Goal: Information Seeking & Learning: Learn about a topic

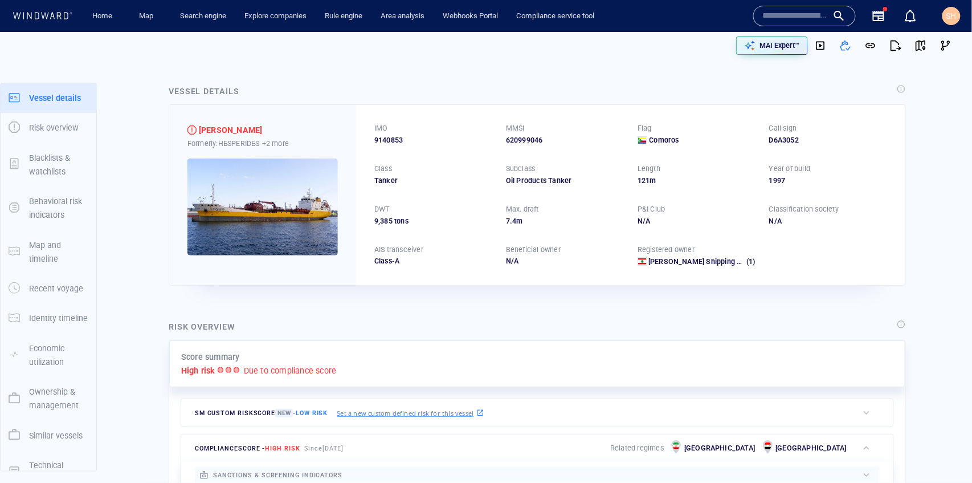
click at [247, 145] on div "Formerly: HESPERIDES +2 more" at bounding box center [262, 143] width 150 height 12
click at [287, 146] on p "+2 more" at bounding box center [275, 143] width 27 height 12
click at [293, 163] on div "ESPERIDES" at bounding box center [323, 159] width 104 height 15
click at [402, 214] on div at bounding box center [486, 241] width 972 height 483
click at [393, 139] on span "9140853" at bounding box center [388, 140] width 28 height 10
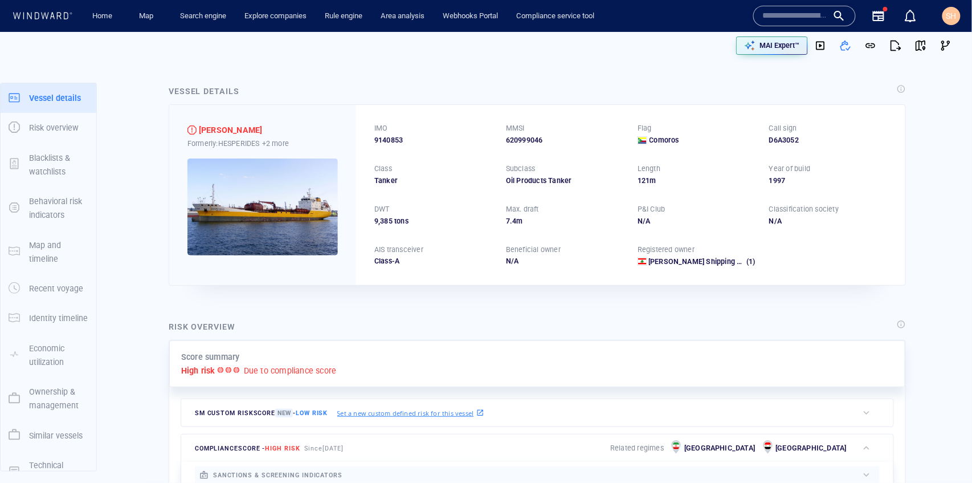
drag, startPoint x: 638, startPoint y: 213, endPoint x: 716, endPoint y: 217, distance: 77.6
click at [657, 213] on p "P&I Club" at bounding box center [652, 209] width 28 height 10
drag, startPoint x: 798, startPoint y: 210, endPoint x: 810, endPoint y: 221, distance: 16.1
click at [810, 221] on div "Classification society N/A" at bounding box center [828, 215] width 118 height 22
click at [814, 236] on div "IMO 9140853 MMSI 620999046 Flag Comoros Call sign D6A3052 Class Tanker Subclass…" at bounding box center [630, 194] width 549 height 179
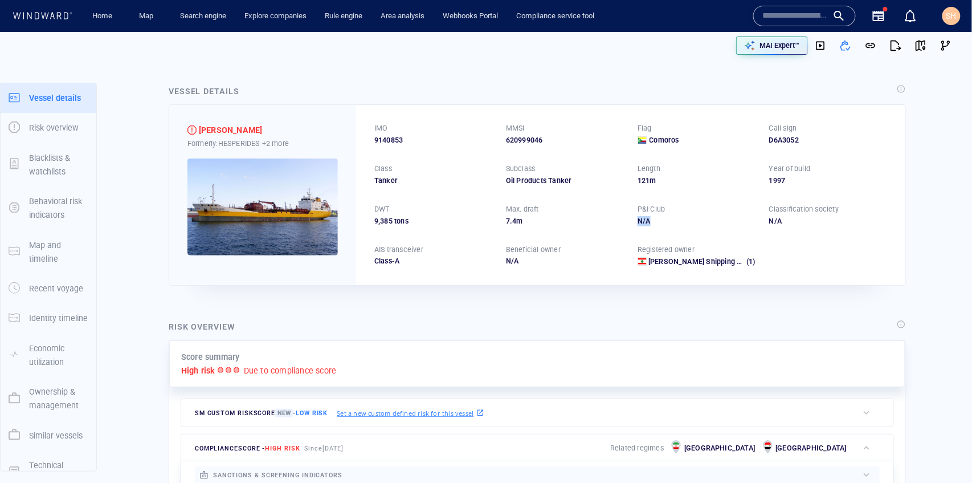
drag, startPoint x: 632, startPoint y: 215, endPoint x: 674, endPoint y: 217, distance: 42.2
click at [674, 217] on div "IMO 9140853 MMSI 620999046 Flag Comoros Call sign D6A3052 Class Tanker Subclass…" at bounding box center [630, 194] width 549 height 179
drag, startPoint x: 641, startPoint y: 225, endPoint x: 629, endPoint y: 215, distance: 15.4
click at [640, 225] on div "N/A" at bounding box center [697, 221] width 118 height 10
click at [672, 230] on div "IMO 9140853 MMSI 620999046 Flag Comoros Call sign D6A3052 Class Tanker Subclass…" at bounding box center [630, 194] width 549 height 179
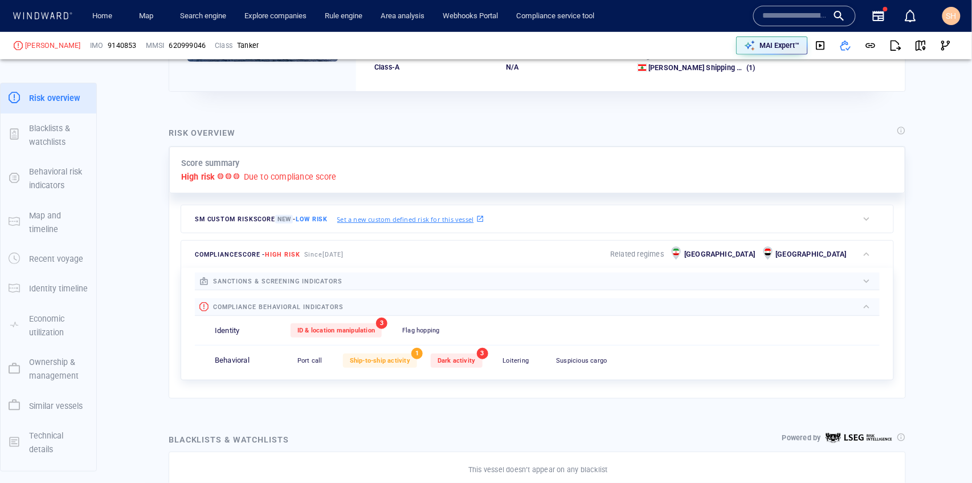
scroll to position [228, 0]
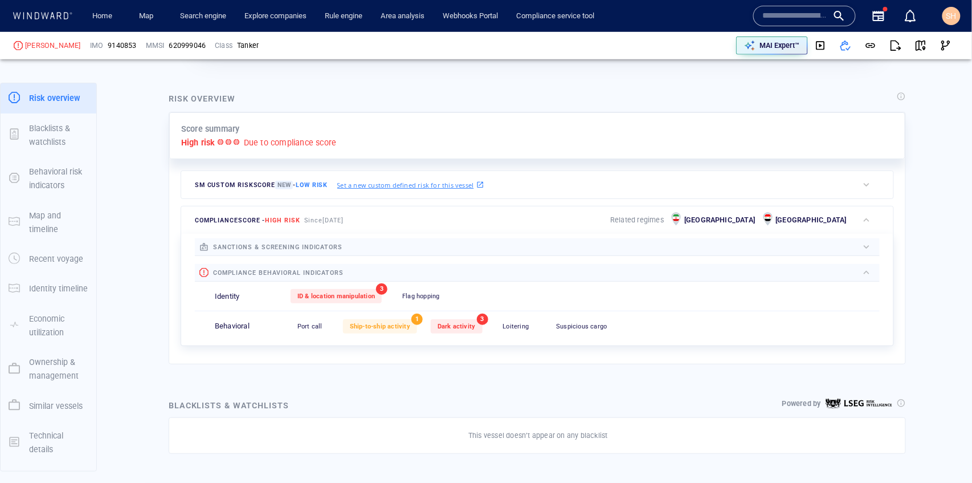
click at [627, 248] on div at bounding box center [600, 246] width 516 height 13
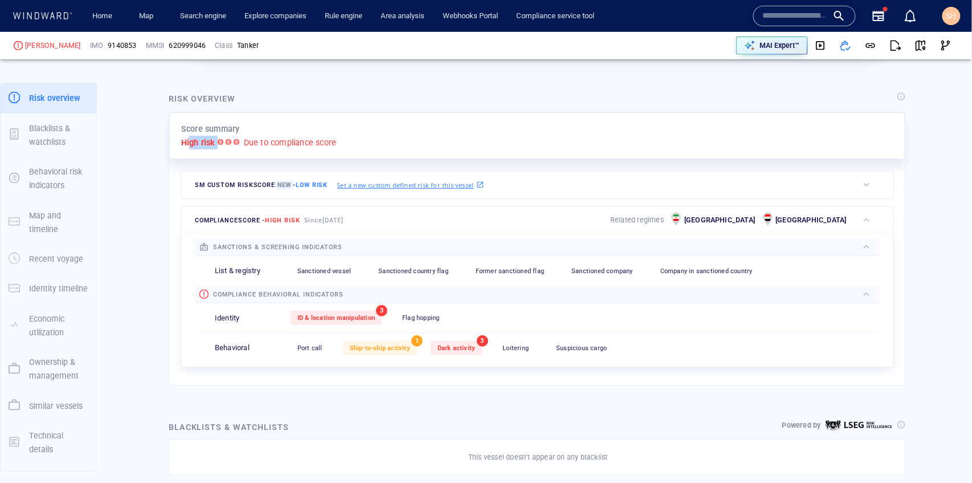
drag, startPoint x: 189, startPoint y: 144, endPoint x: 234, endPoint y: 145, distance: 44.5
click at [234, 145] on div "High risk Due to compliance score" at bounding box center [537, 143] width 712 height 14
click at [464, 138] on div "High risk Due to compliance score" at bounding box center [537, 143] width 712 height 14
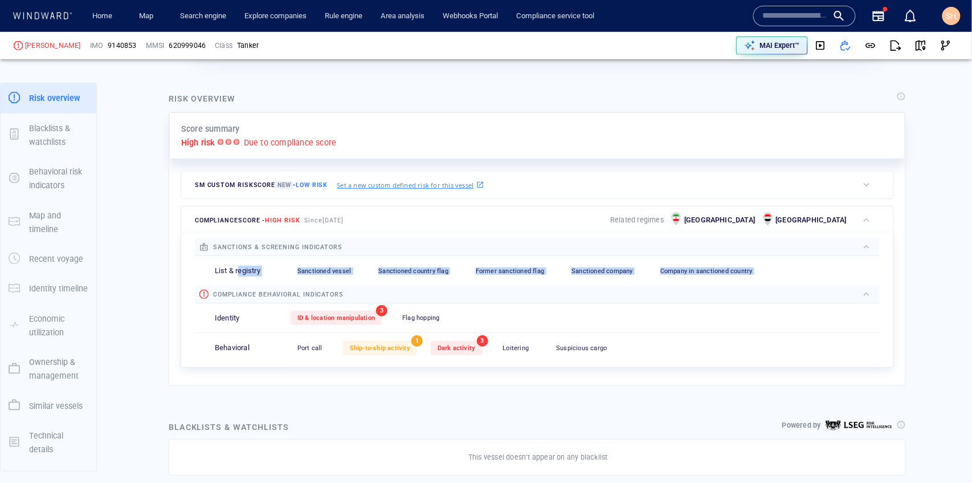
drag, startPoint x: 237, startPoint y: 267, endPoint x: 762, endPoint y: 270, distance: 524.8
click at [762, 270] on div "List & registry Sanctioned vessel 0 Sanctioned country flag 0 Former sanctioned…" at bounding box center [537, 271] width 685 height 30
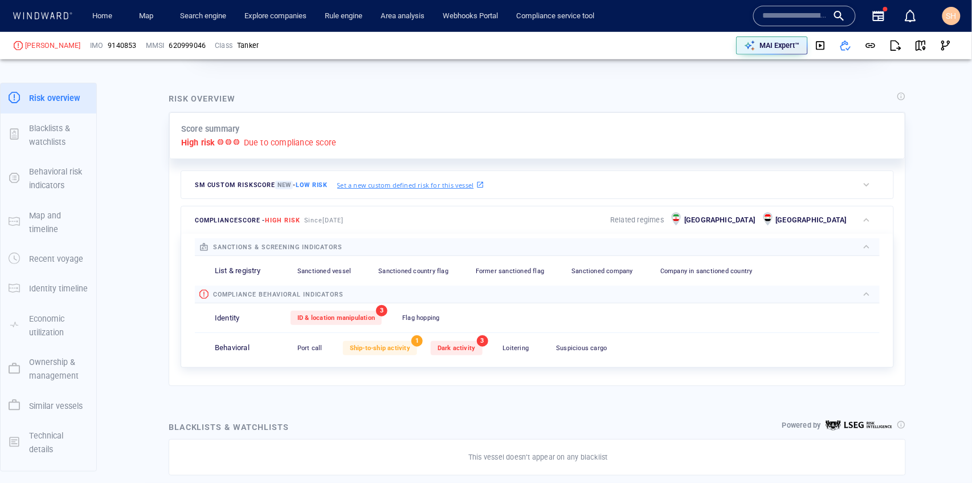
click at [651, 348] on div "Port call 0 Ship-to-ship activity 1 Dark activity 3 Loitering 0 Suspicious carg…" at bounding box center [585, 348] width 589 height 28
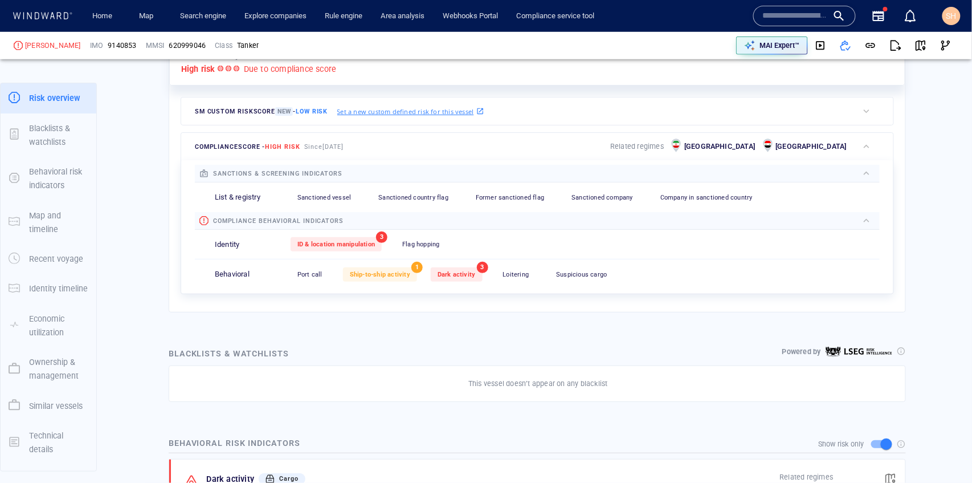
scroll to position [304, 0]
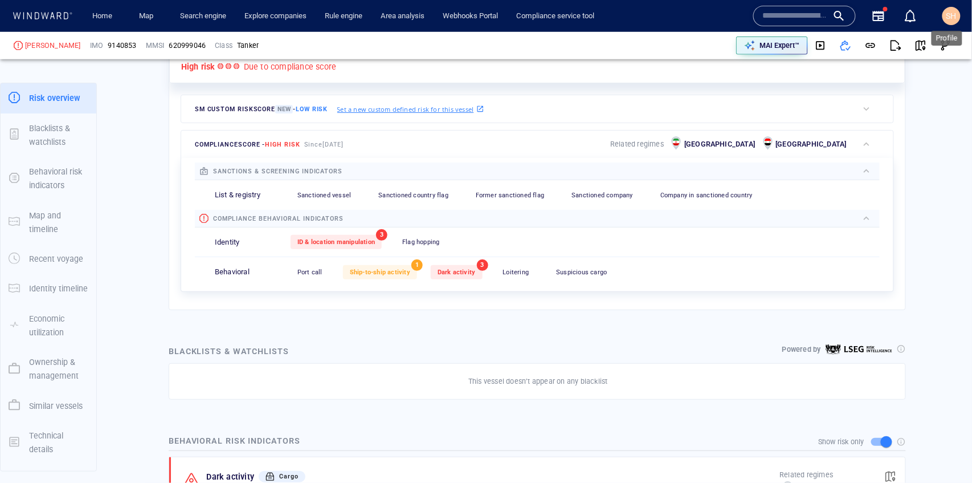
click at [949, 19] on span "SH" at bounding box center [951, 15] width 10 height 9
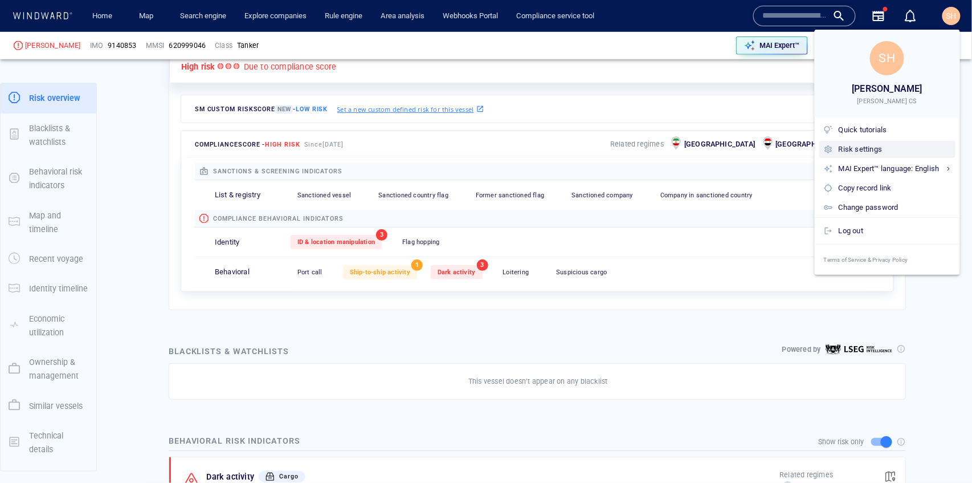
click at [859, 153] on div "Risk settings" at bounding box center [895, 149] width 112 height 13
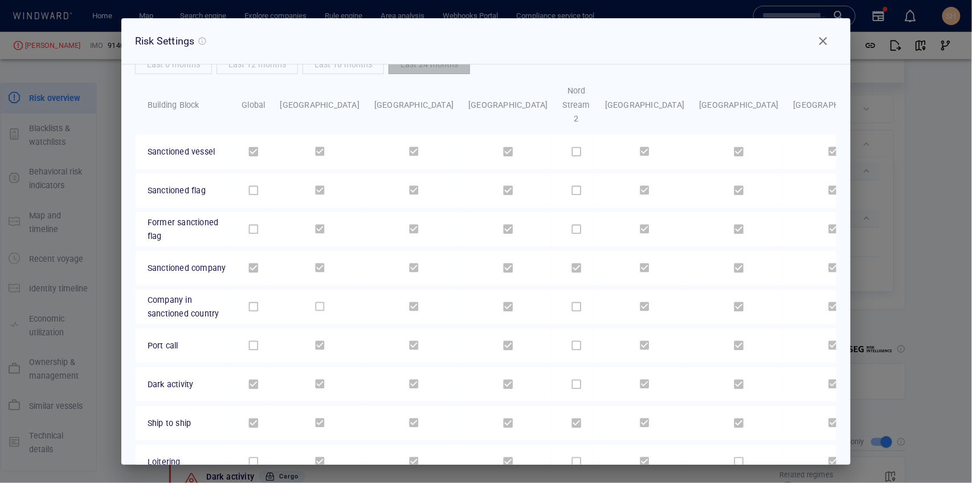
scroll to position [0, 0]
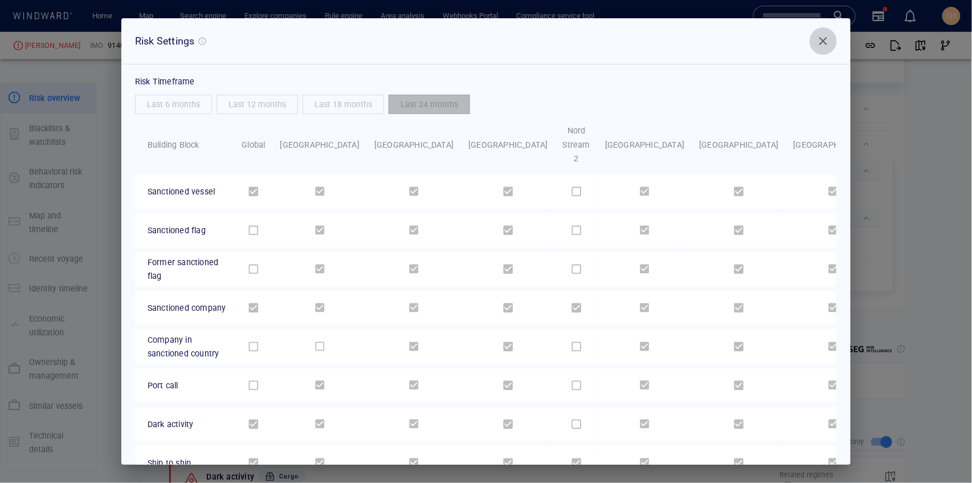
click at [827, 43] on span "Close" at bounding box center [824, 41] width 14 height 14
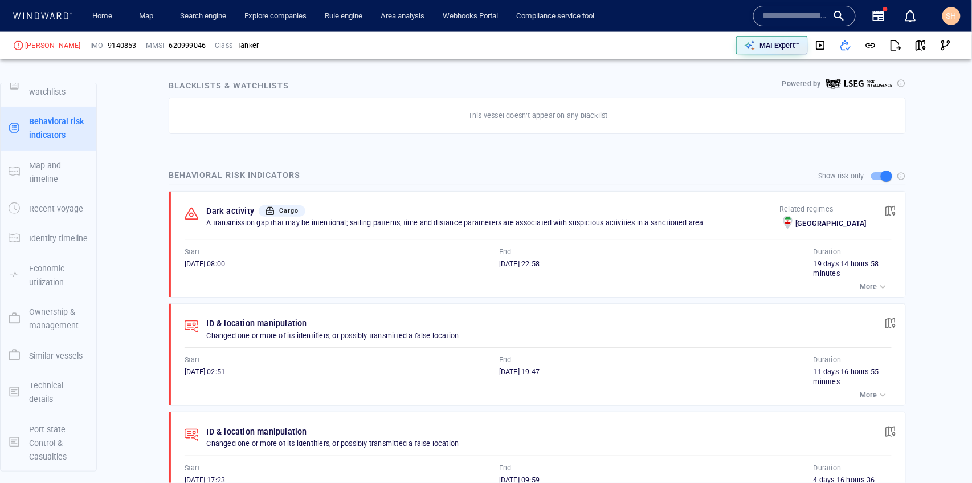
scroll to position [570, 0]
click at [862, 284] on p "More" at bounding box center [868, 286] width 17 height 10
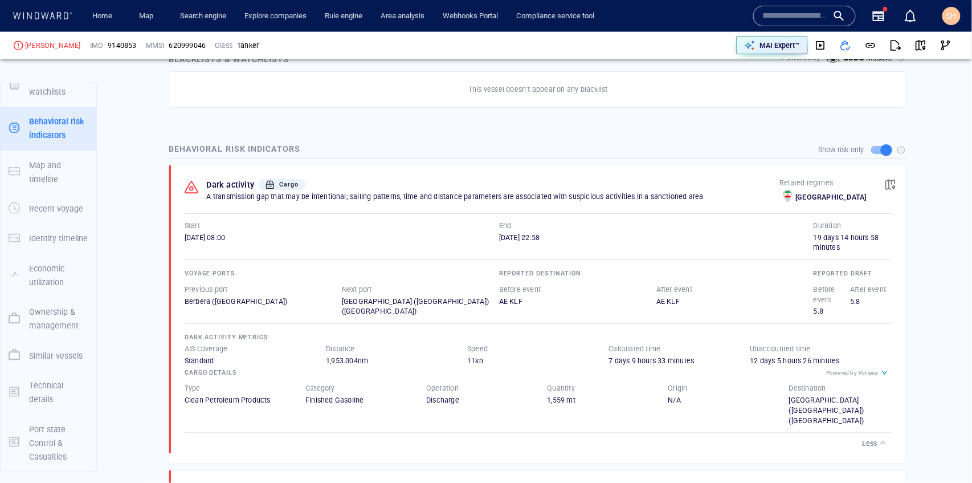
scroll to position [607, 0]
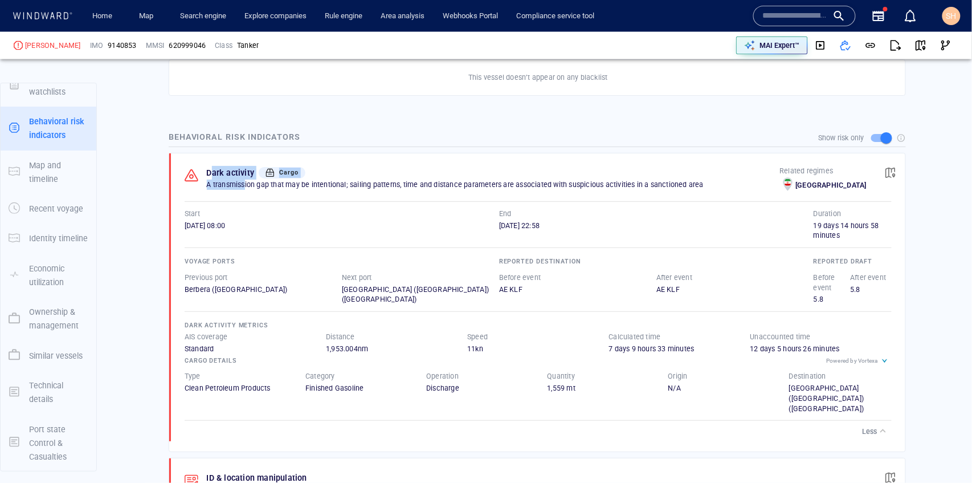
drag, startPoint x: 210, startPoint y: 170, endPoint x: 244, endPoint y: 179, distance: 35.5
click at [244, 179] on div "Dark activity Cargo A transmission gap that may be intentional; sailing pattern…" at bounding box center [493, 180] width 573 height 28
drag, startPoint x: 197, startPoint y: 383, endPoint x: 369, endPoint y: 387, distance: 172.1
click at [369, 387] on div "Type Clean Petroleum Products Category Finished Gasoline Operation Discharge Qu…" at bounding box center [538, 393] width 730 height 66
click at [584, 423] on div "Less" at bounding box center [538, 431] width 707 height 16
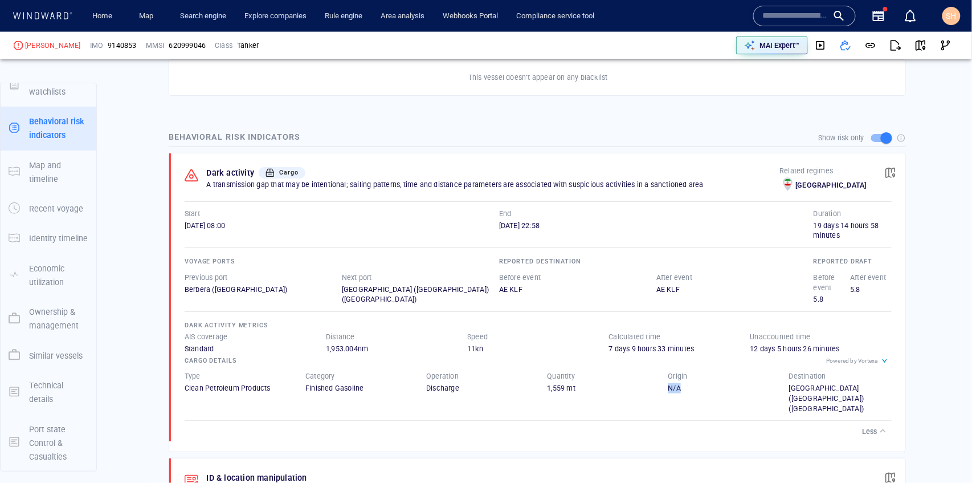
drag, startPoint x: 666, startPoint y: 386, endPoint x: 711, endPoint y: 389, distance: 45.1
click at [711, 389] on div "N/A" at bounding box center [719, 388] width 103 height 10
drag, startPoint x: 786, startPoint y: 389, endPoint x: 852, endPoint y: 396, distance: 66.5
click at [852, 396] on div "Destination Tripoli (Lebanon) (Lebanon)" at bounding box center [840, 392] width 121 height 61
drag, startPoint x: 822, startPoint y: 360, endPoint x: 876, endPoint y: 382, distance: 58.3
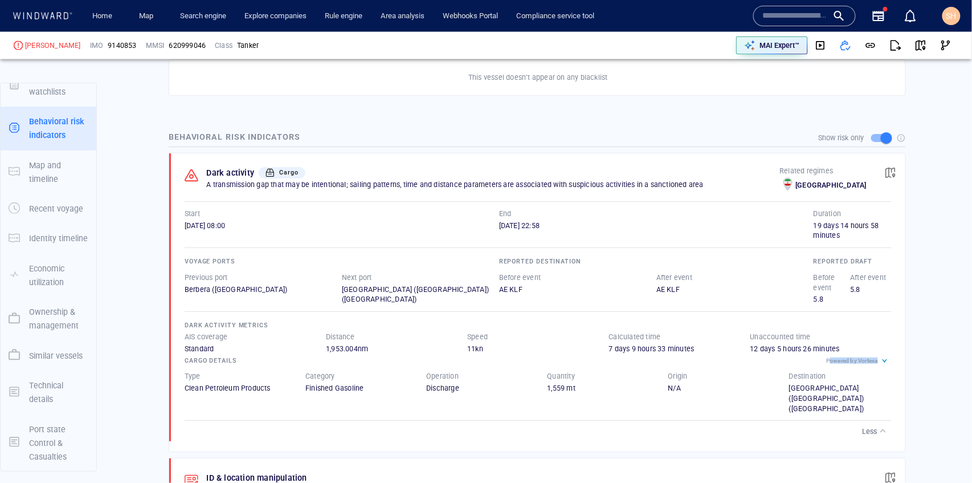
click at [884, 365] on div "Powered by Vortexa" at bounding box center [859, 361] width 66 height 14
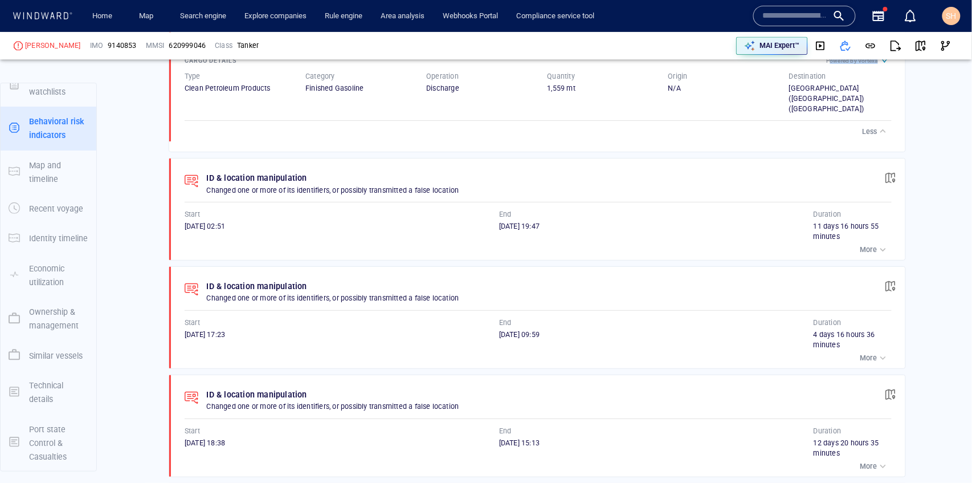
scroll to position [949, 0]
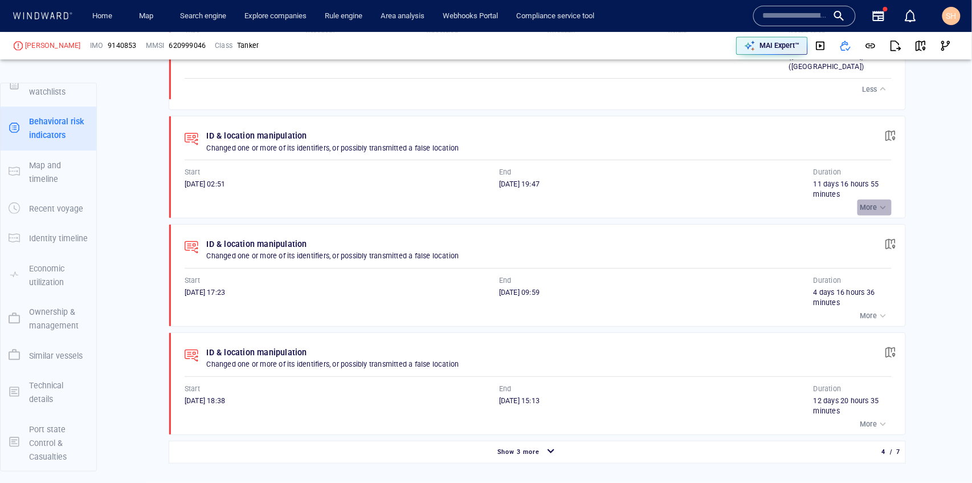
click at [866, 202] on p "More" at bounding box center [868, 207] width 17 height 10
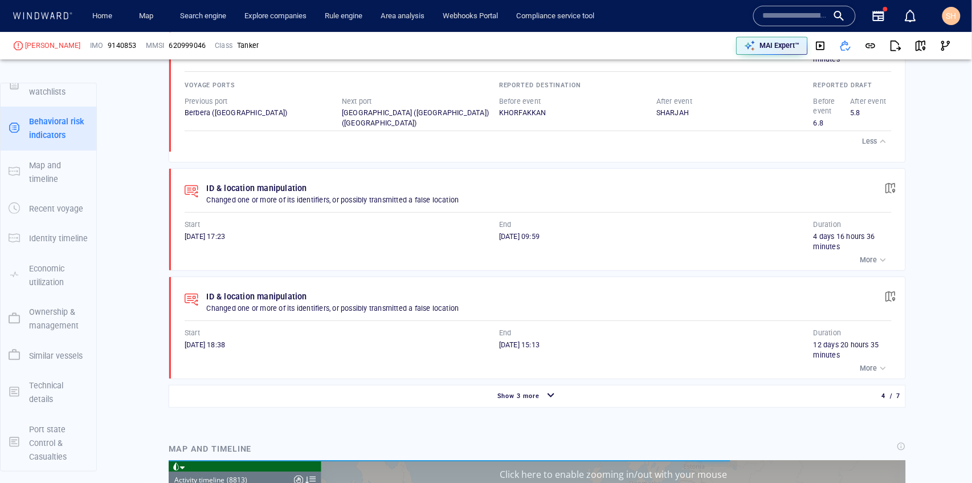
scroll to position [1026, 0]
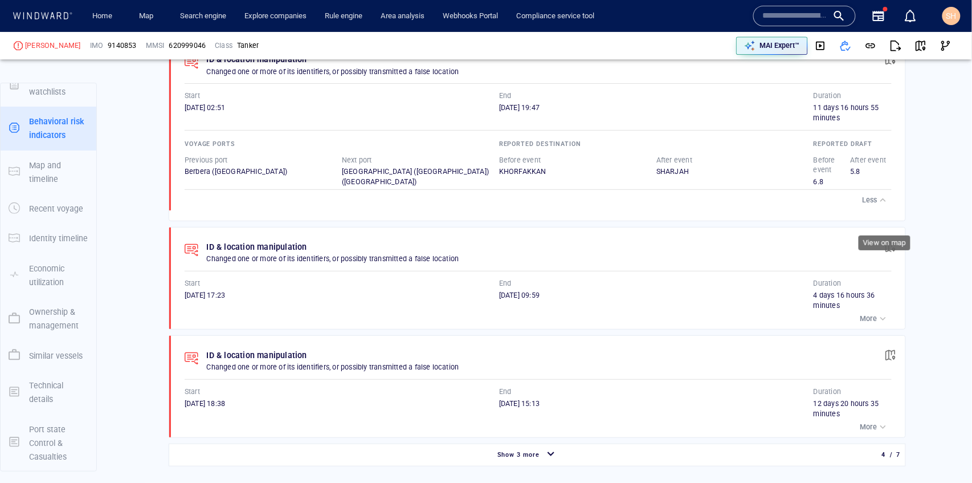
click at [885, 241] on span "button" at bounding box center [890, 246] width 11 height 11
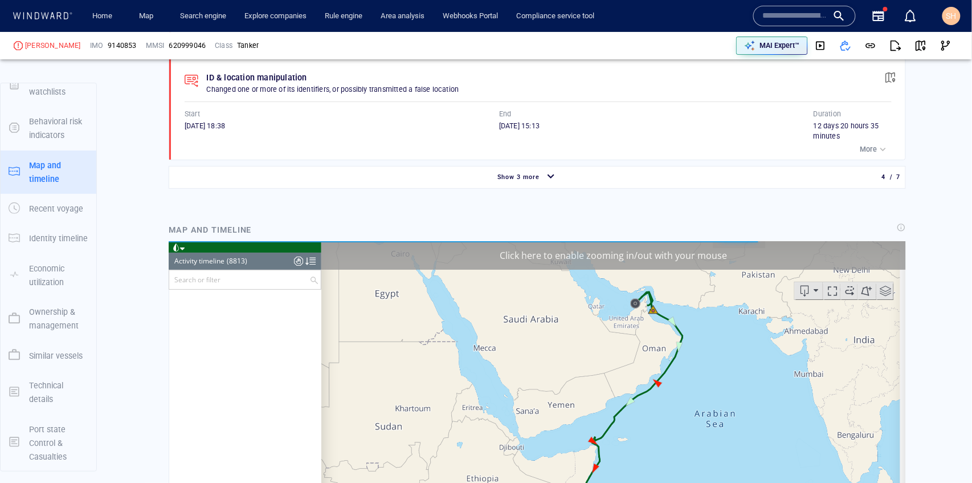
scroll to position [260223, 0]
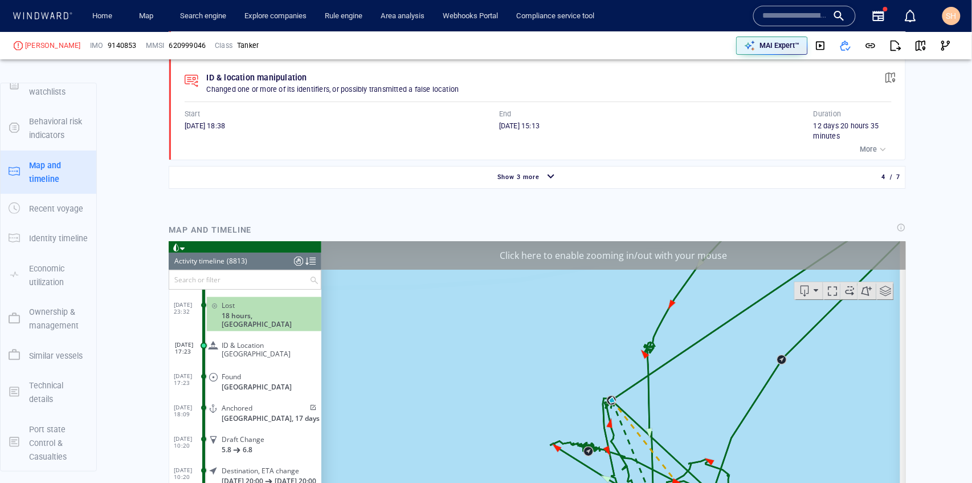
drag, startPoint x: 680, startPoint y: 435, endPoint x: 667, endPoint y: 355, distance: 81.4
click at [667, 355] on canvas "Map" at bounding box center [610, 416] width 579 height 353
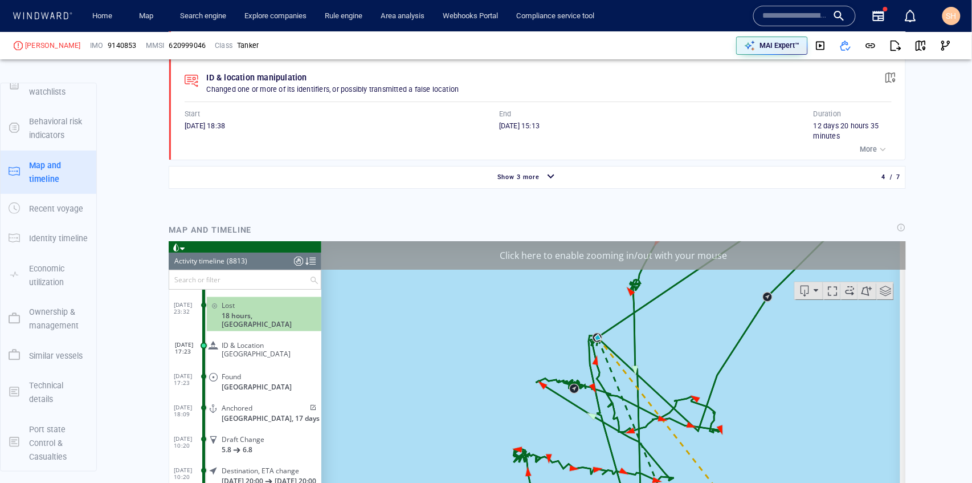
scroll to position [1379, 0]
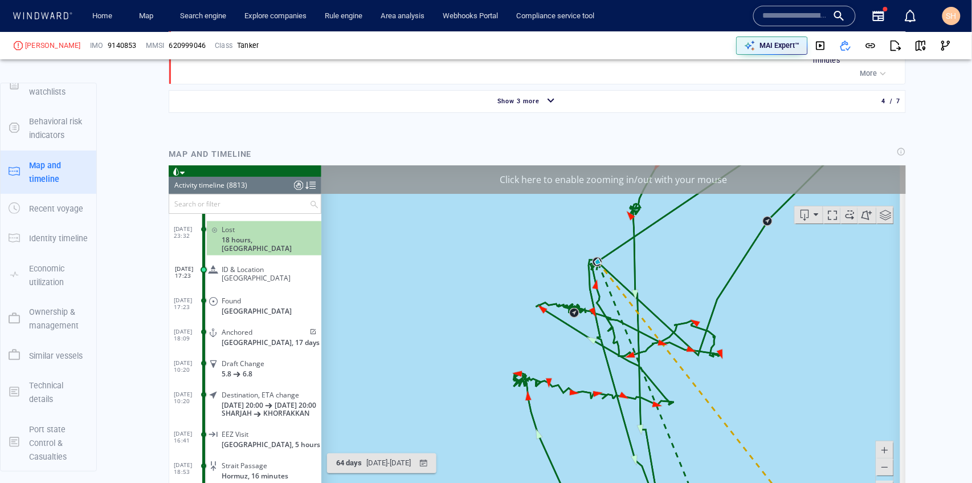
click at [581, 187] on div "Click here to enable zooming in/out with your mouse" at bounding box center [613, 179] width 585 height 28
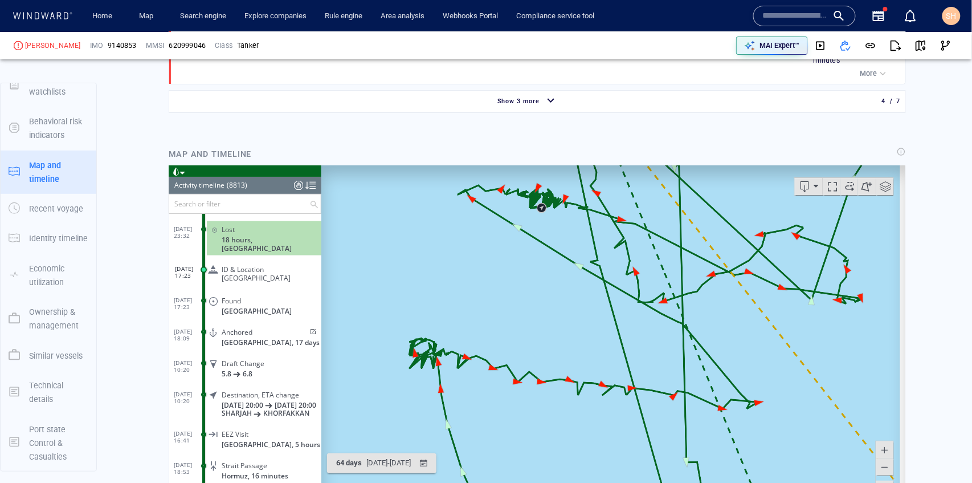
drag, startPoint x: 566, startPoint y: 333, endPoint x: 557, endPoint y: 279, distance: 54.3
click at [557, 279] on canvas "Map" at bounding box center [610, 341] width 579 height 353
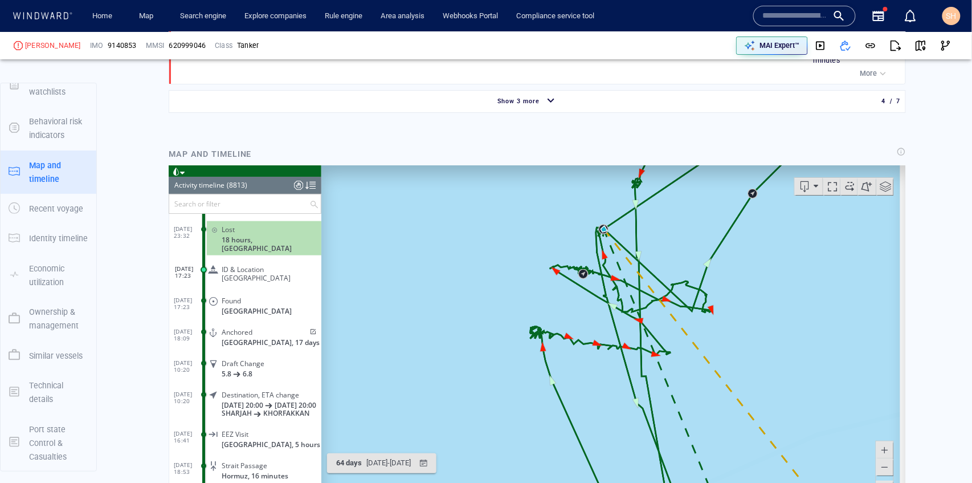
drag, startPoint x: 691, startPoint y: 409, endPoint x: 617, endPoint y: 256, distance: 169.5
click at [617, 256] on canvas "Map" at bounding box center [610, 341] width 579 height 353
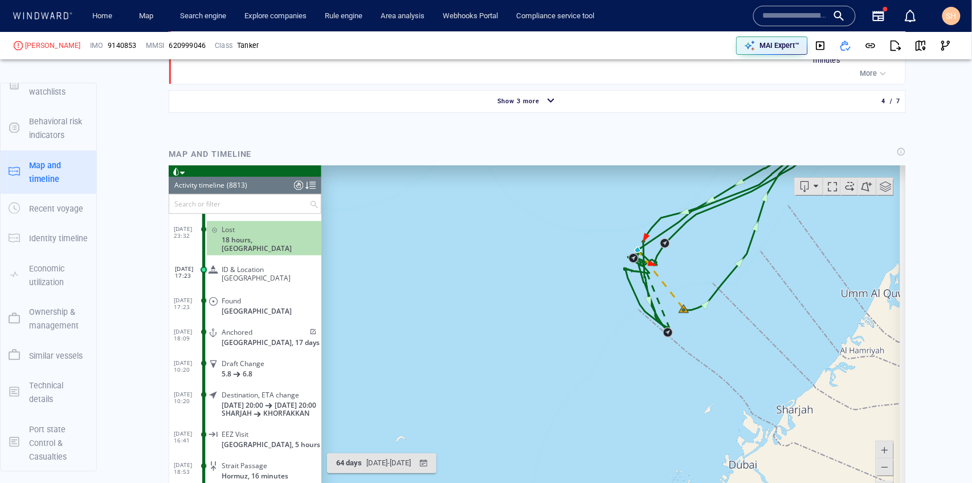
drag, startPoint x: 742, startPoint y: 262, endPoint x: 658, endPoint y: 415, distance: 174.7
click at [658, 415] on canvas "Map" at bounding box center [610, 341] width 579 height 353
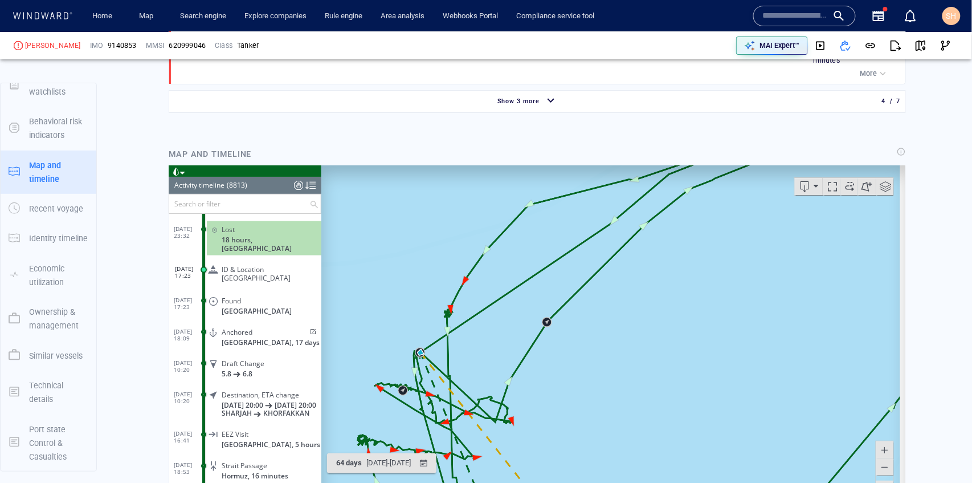
drag, startPoint x: 583, startPoint y: 421, endPoint x: 621, endPoint y: 357, distance: 74.6
click at [621, 357] on canvas "Map" at bounding box center [610, 341] width 579 height 353
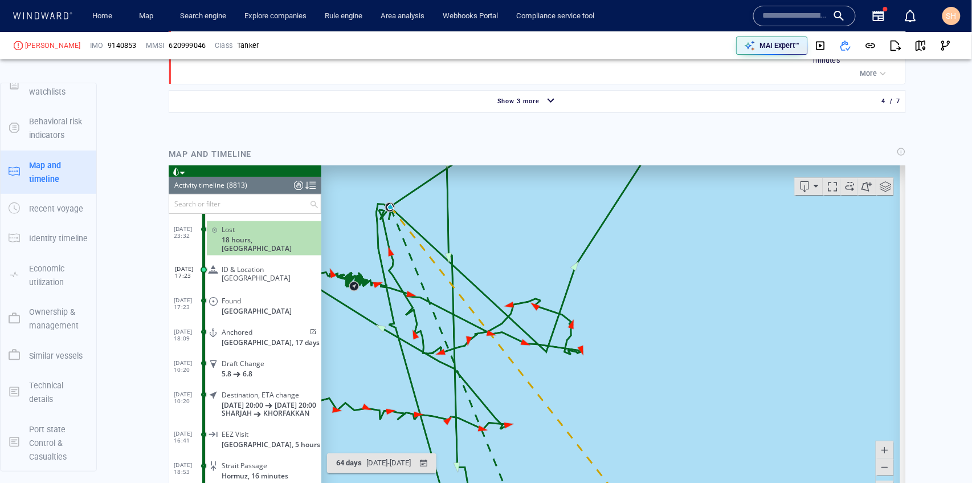
drag, startPoint x: 509, startPoint y: 338, endPoint x: 590, endPoint y: 378, distance: 90.2
click at [590, 378] on canvas "Map" at bounding box center [610, 341] width 579 height 353
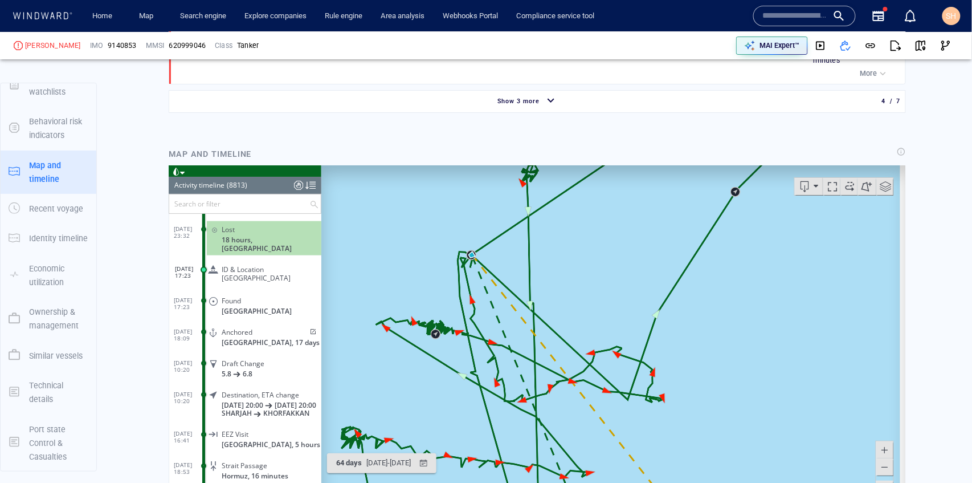
drag, startPoint x: 407, startPoint y: 358, endPoint x: 421, endPoint y: 308, distance: 51.4
click at [489, 406] on canvas "Map" at bounding box center [610, 341] width 579 height 353
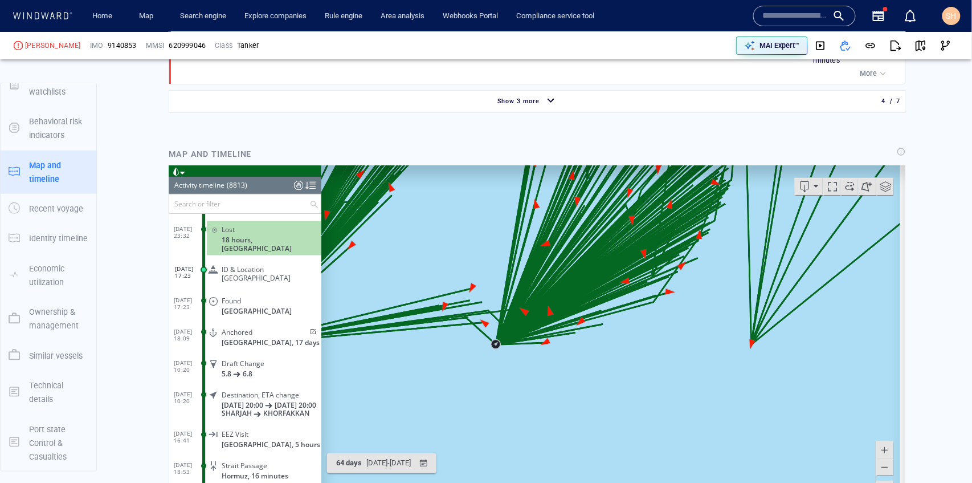
drag, startPoint x: 567, startPoint y: 448, endPoint x: 699, endPoint y: 346, distance: 166.6
click at [699, 346] on canvas "Map" at bounding box center [610, 341] width 579 height 353
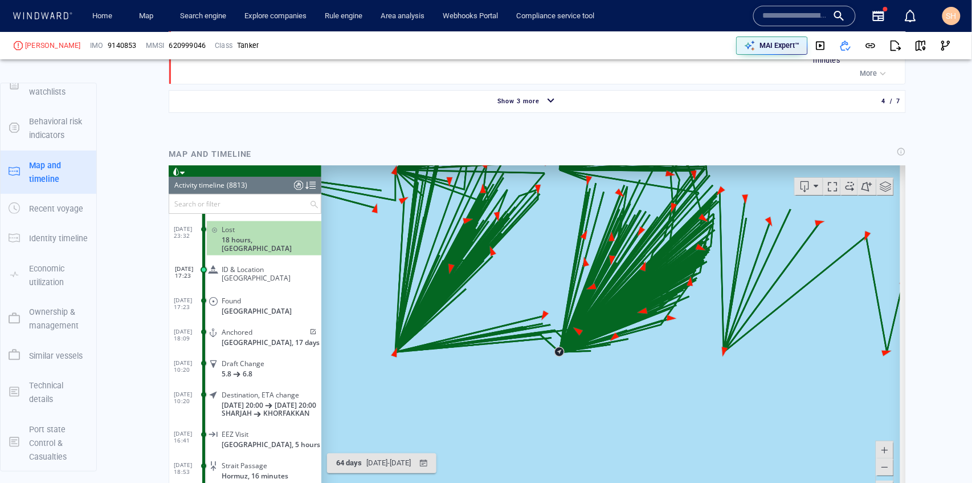
click at [722, 458] on canvas "Map" at bounding box center [610, 341] width 579 height 353
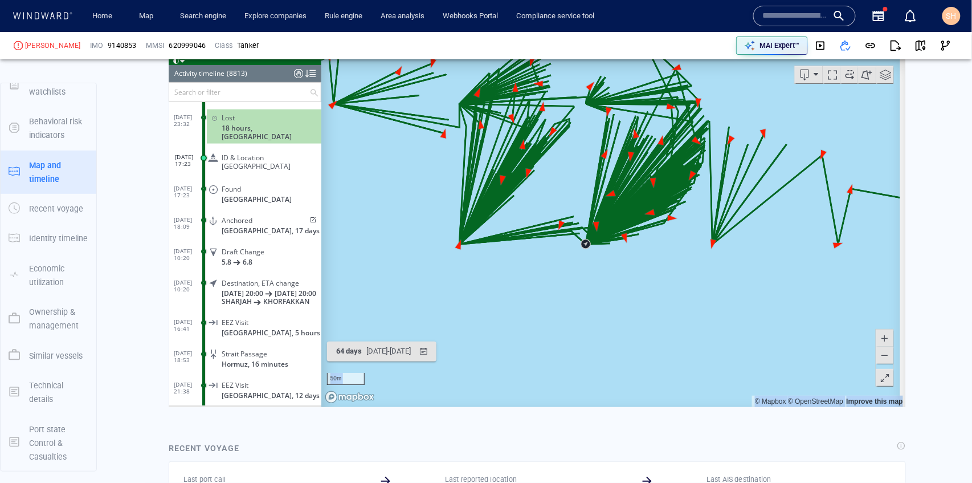
scroll to position [1531, 0]
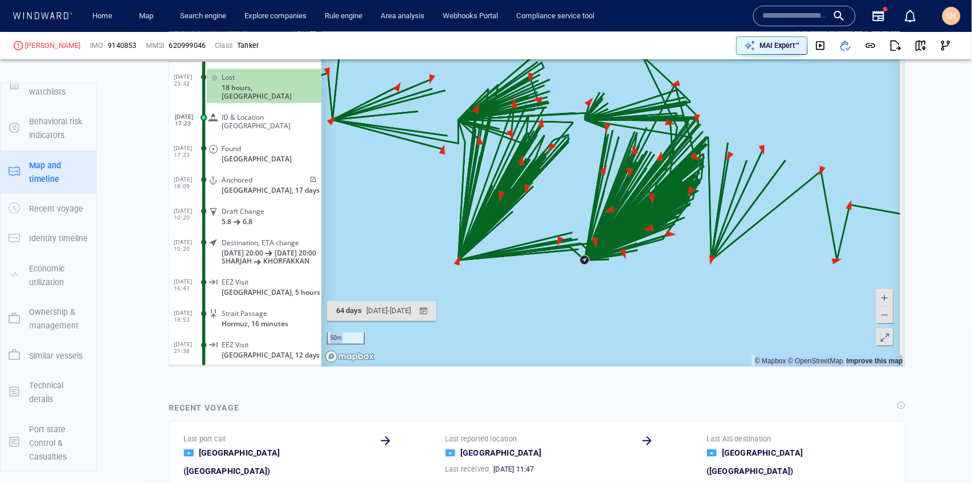
drag, startPoint x: 607, startPoint y: 220, endPoint x: 606, endPoint y: 276, distance: 56.4
click at [606, 276] on canvas "Map" at bounding box center [610, 189] width 579 height 353
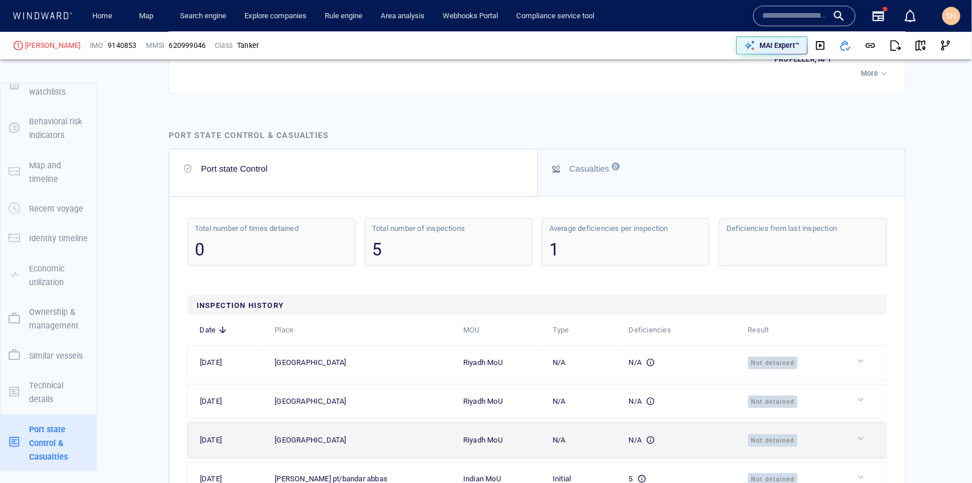
scroll to position [3202, 0]
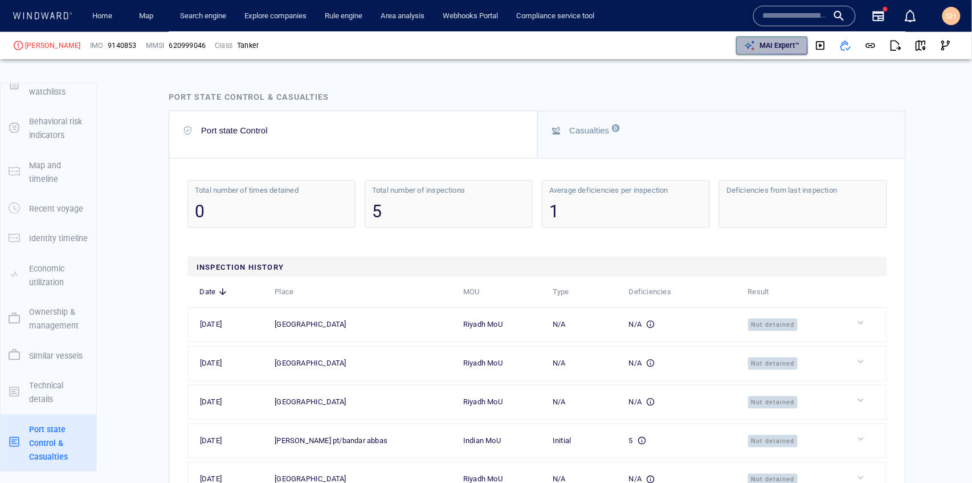
click at [771, 42] on p "MAI Expert™" at bounding box center [780, 45] width 40 height 10
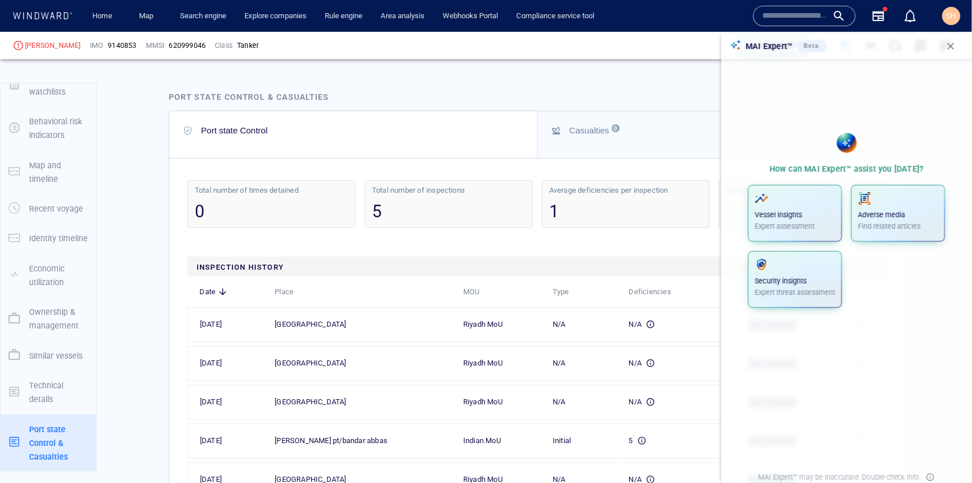
drag, startPoint x: 818, startPoint y: 224, endPoint x: 826, endPoint y: 134, distance: 89.8
click at [826, 134] on div "How can MAI Expert™ assist you today? Vessel insights Expert assessment Adverse…" at bounding box center [846, 261] width 259 height 411
click at [807, 205] on div "Vessel insights Expert assessment" at bounding box center [795, 211] width 80 height 40
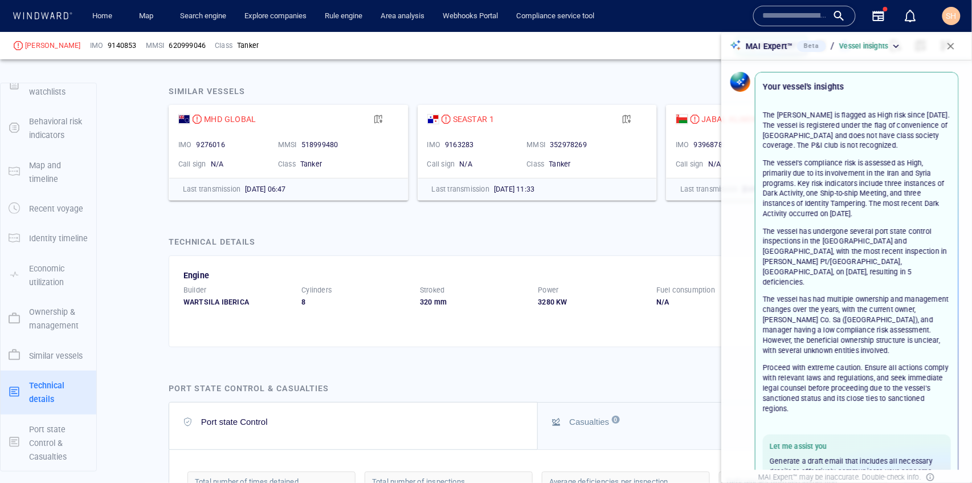
scroll to position [2822, 0]
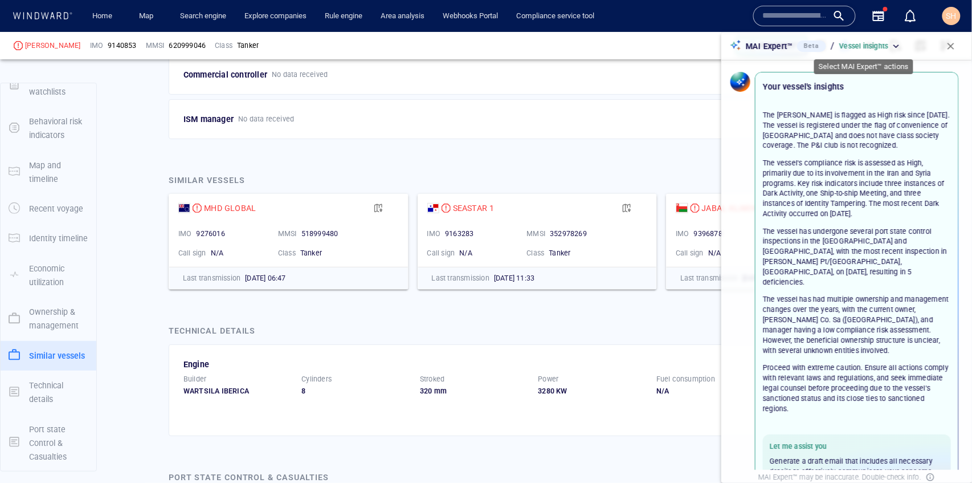
click at [867, 49] on p "Vessel insights" at bounding box center [863, 46] width 49 height 10
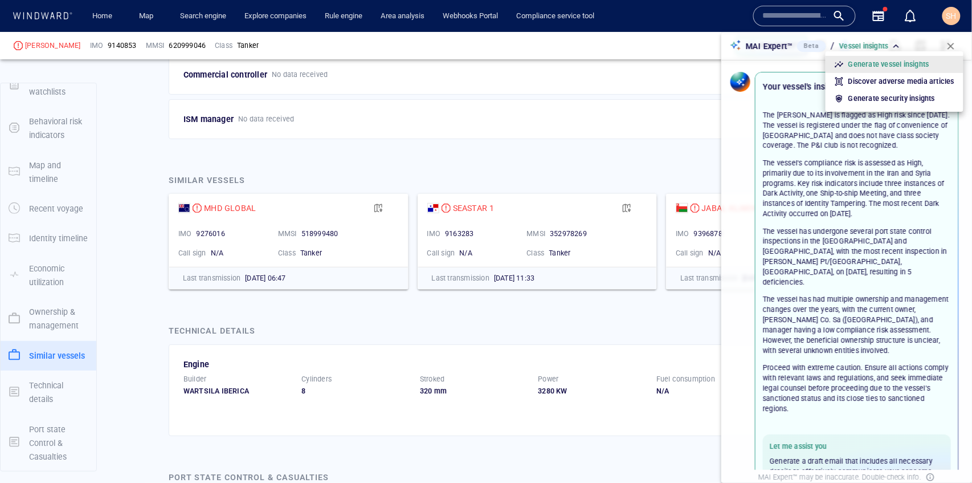
click at [883, 100] on p "Generate security insights" at bounding box center [891, 98] width 87 height 10
type input "**********"
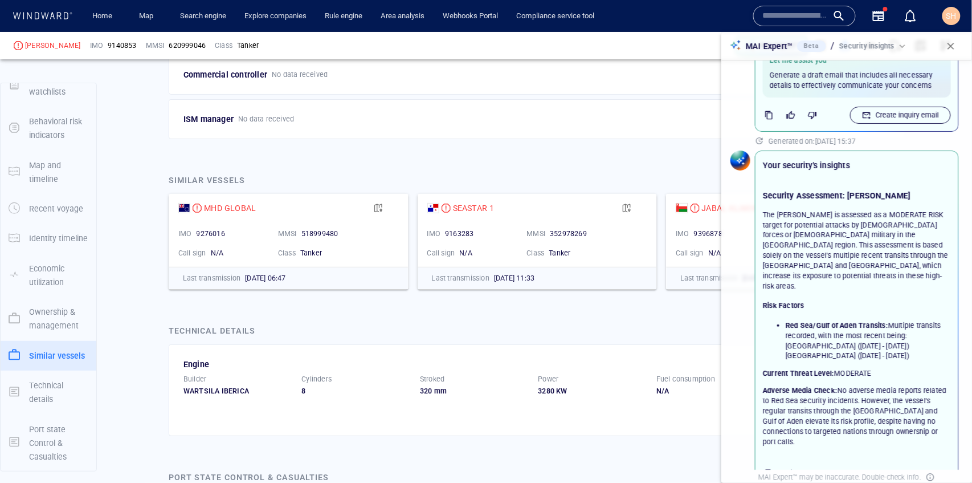
scroll to position [413, 0]
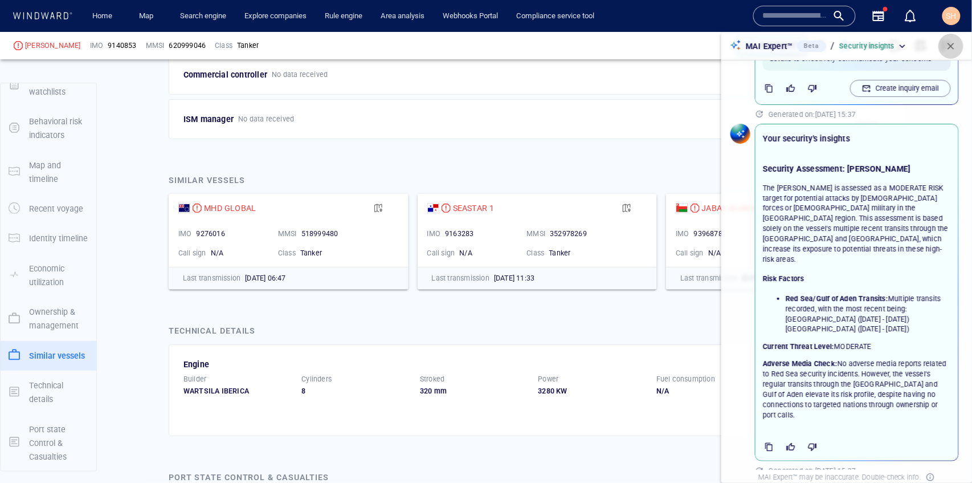
click at [946, 47] on span "button" at bounding box center [950, 45] width 11 height 11
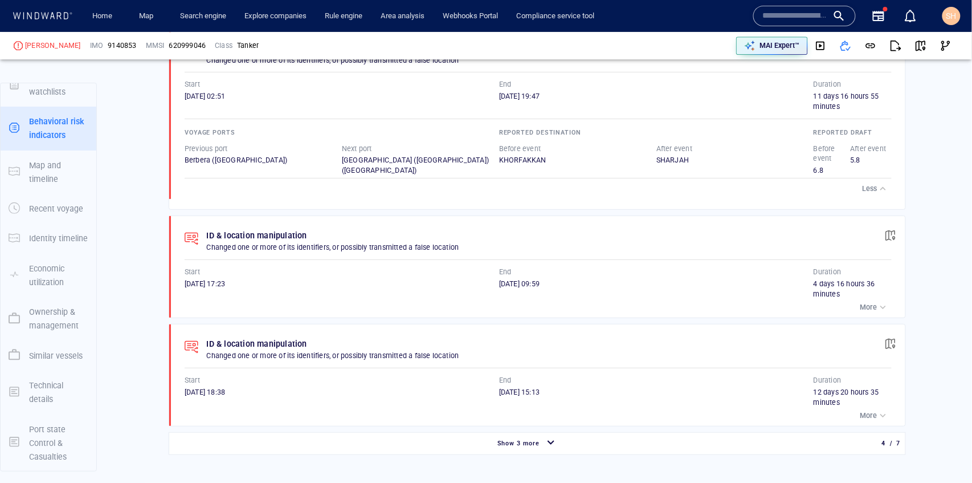
scroll to position [771, 0]
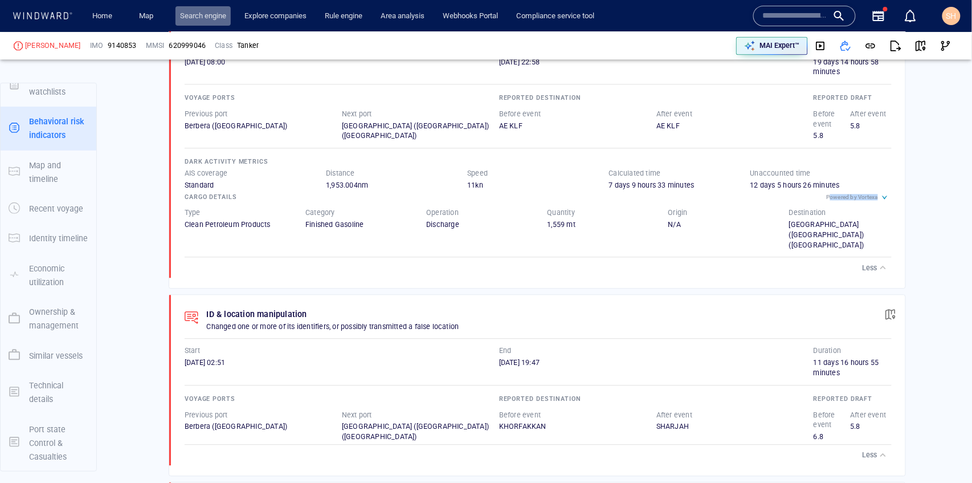
click at [204, 21] on link "Search engine" at bounding box center [203, 16] width 55 height 20
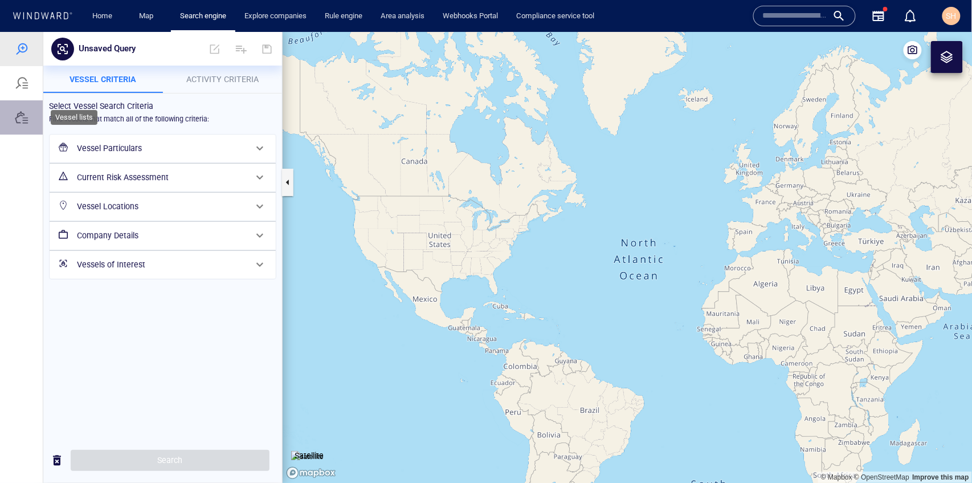
click at [22, 107] on div at bounding box center [21, 117] width 43 height 34
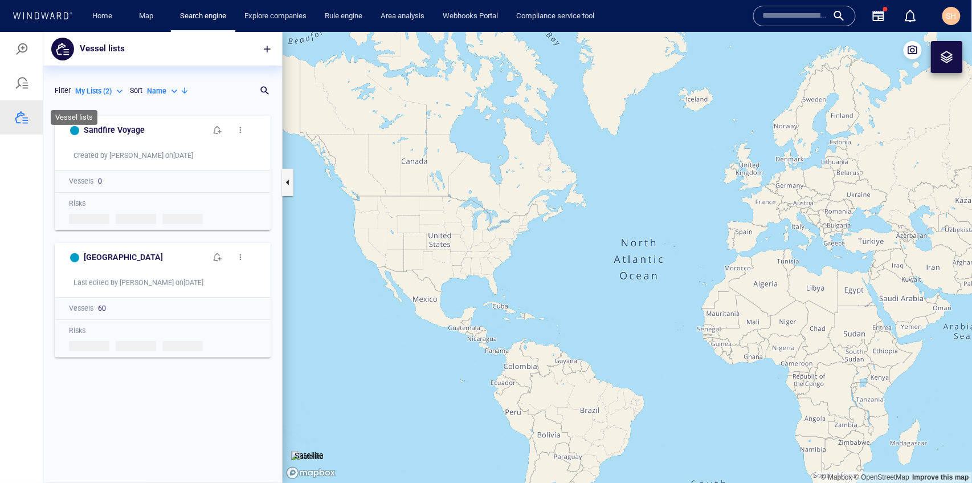
scroll to position [367, 232]
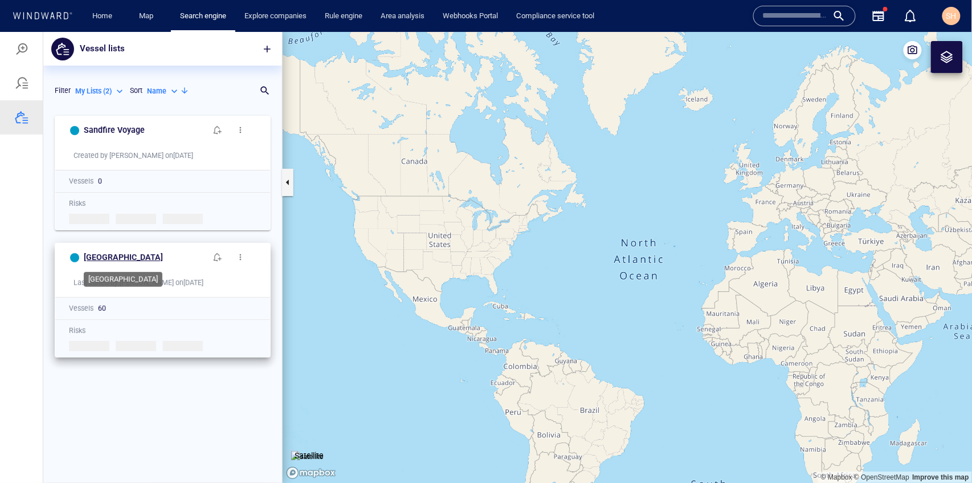
click at [107, 254] on h6 "[GEOGRAPHIC_DATA]" at bounding box center [123, 257] width 79 height 14
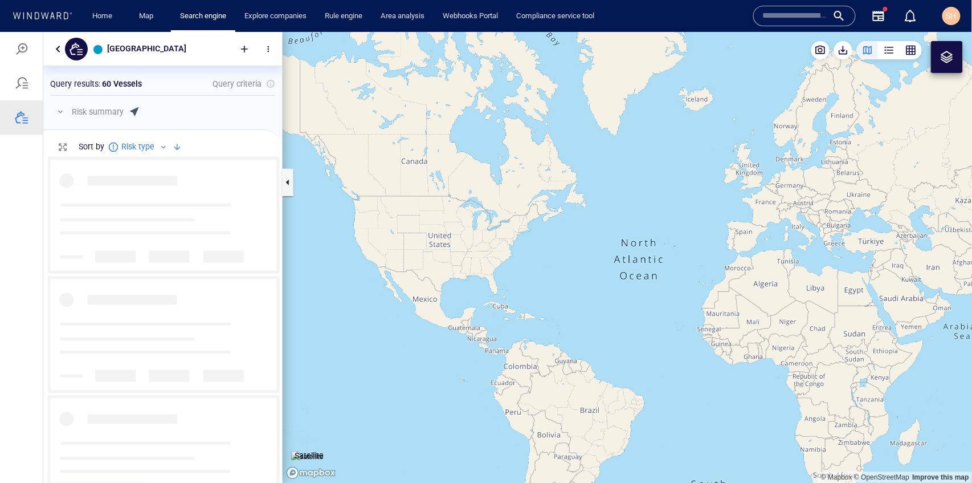
scroll to position [321, 232]
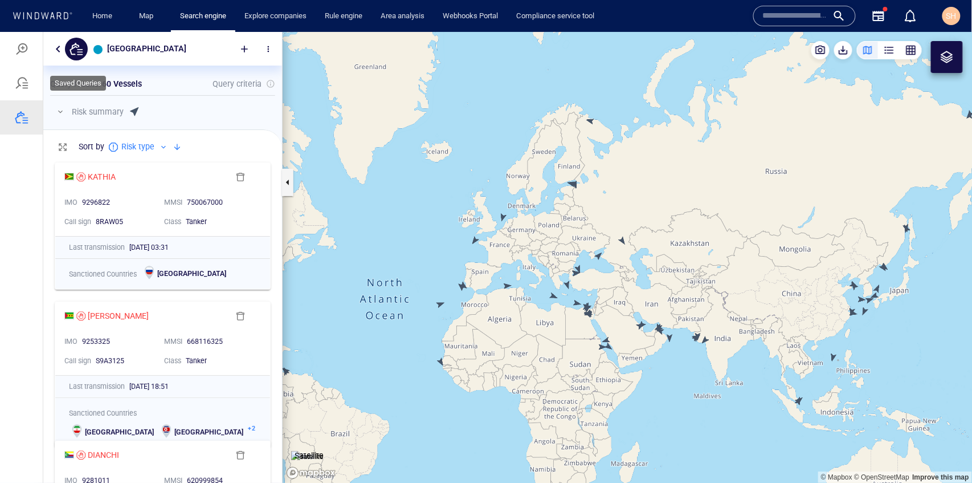
click at [31, 88] on div at bounding box center [21, 83] width 43 height 34
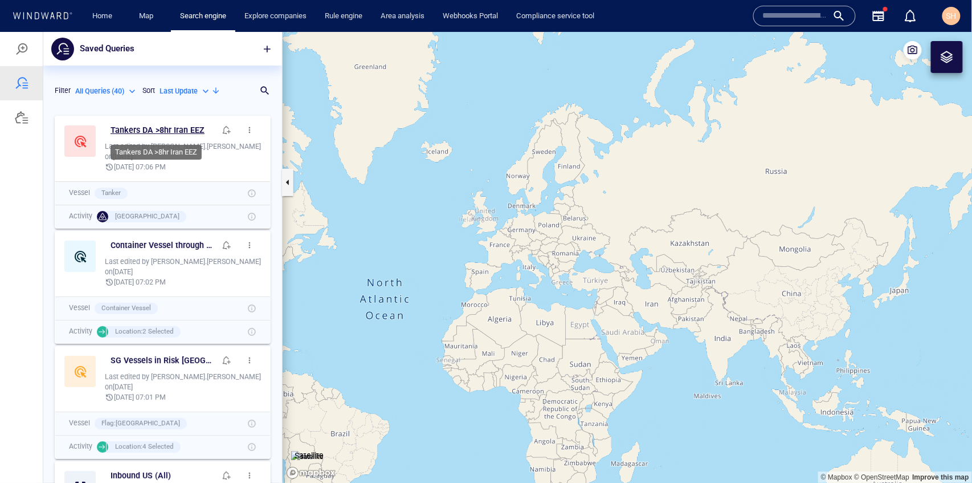
scroll to position [367, 232]
click at [222, 244] on span "button" at bounding box center [226, 244] width 9 height 9
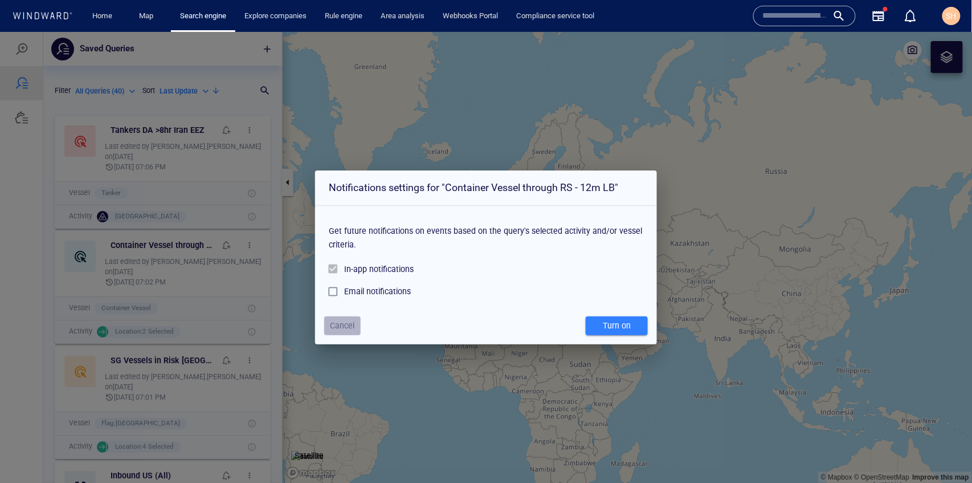
click at [352, 327] on span "Cancel" at bounding box center [343, 325] width 25 height 14
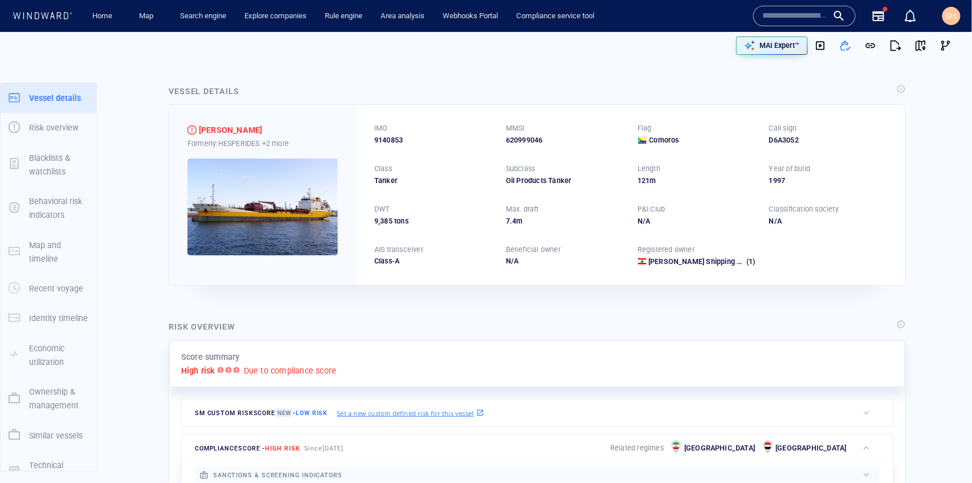
click at [810, 15] on input "text" at bounding box center [795, 15] width 65 height 17
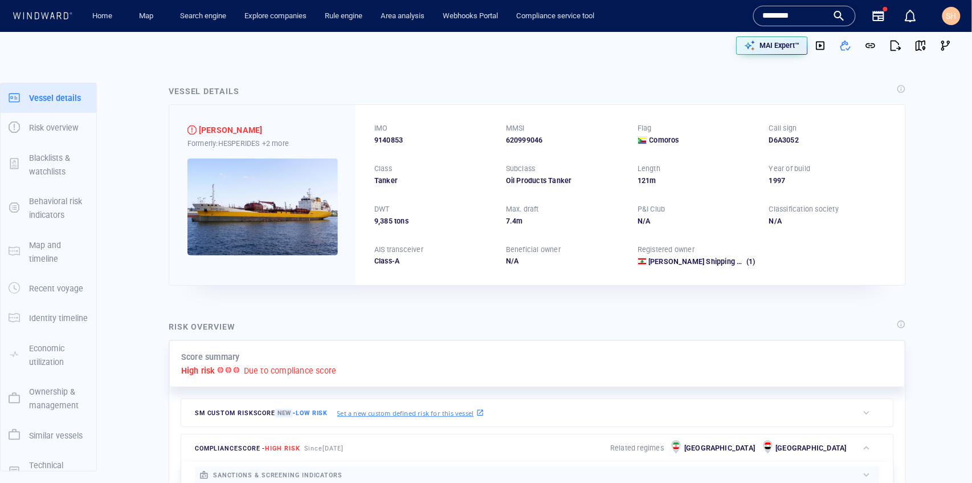
click at [811, 18] on input "********" at bounding box center [795, 15] width 65 height 17
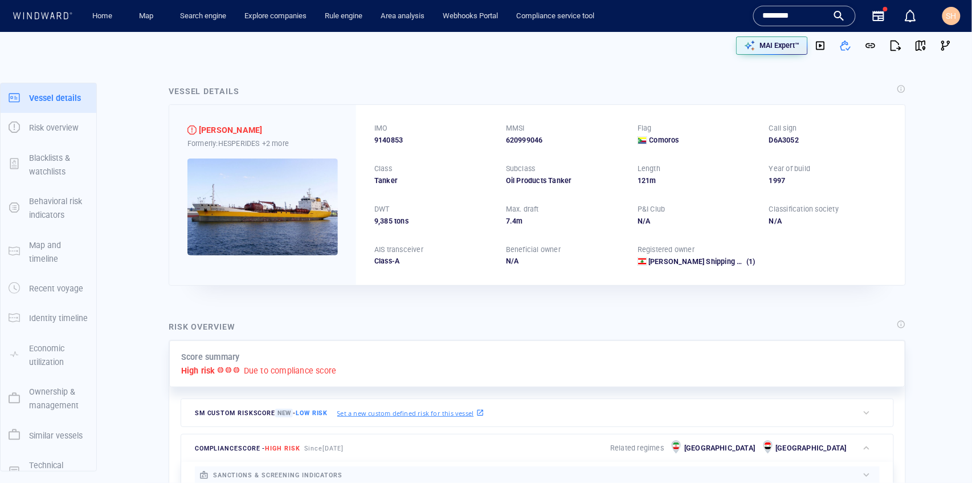
click at [818, 10] on input "********" at bounding box center [795, 15] width 65 height 17
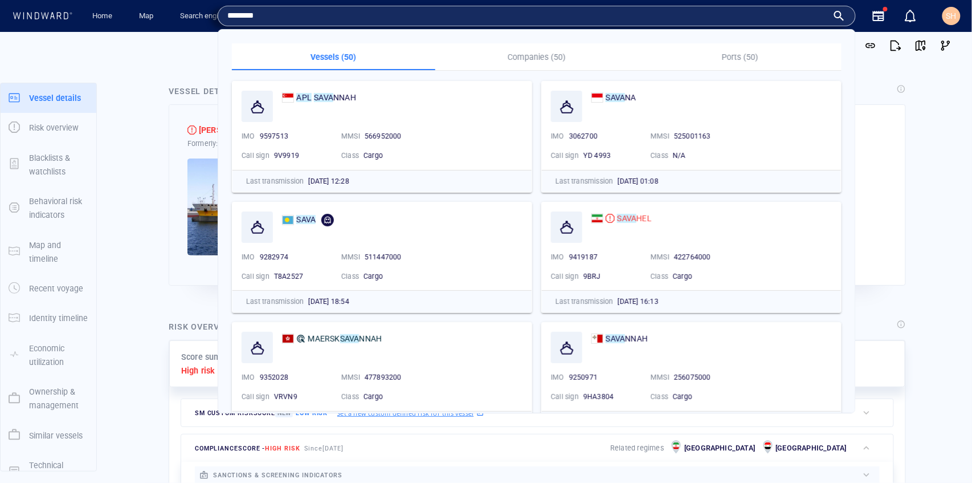
click at [909, 131] on div "Vessel details JULIET Formerly: HESPERIDES +2 more IMO 9140853 MMSI 620999046 F…" at bounding box center [538, 184] width 756 height 219
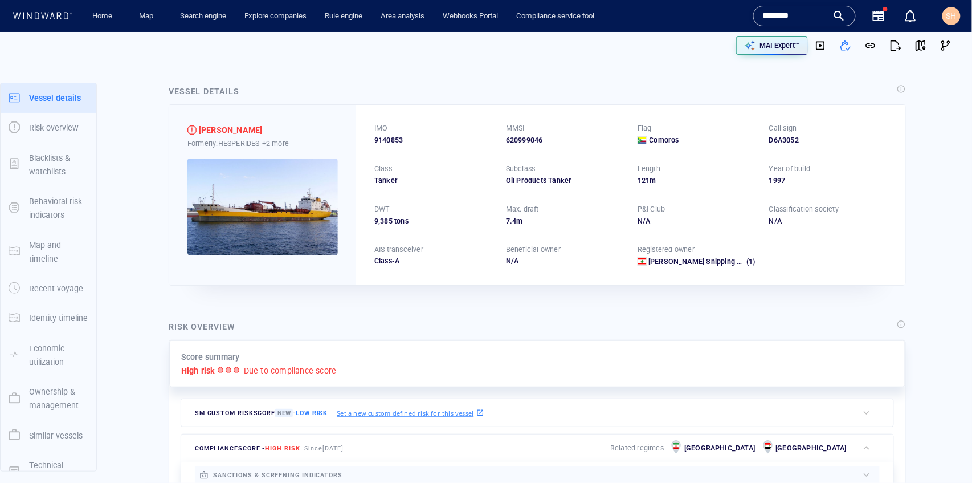
click at [823, 14] on input "********" at bounding box center [795, 15] width 65 height 17
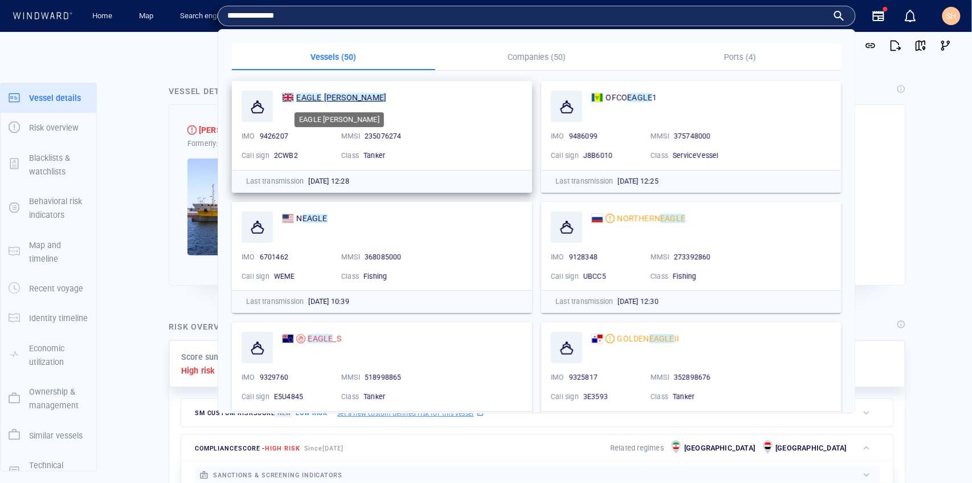
type input "**********"
click at [341, 96] on mark "HAMILTON" at bounding box center [355, 97] width 63 height 9
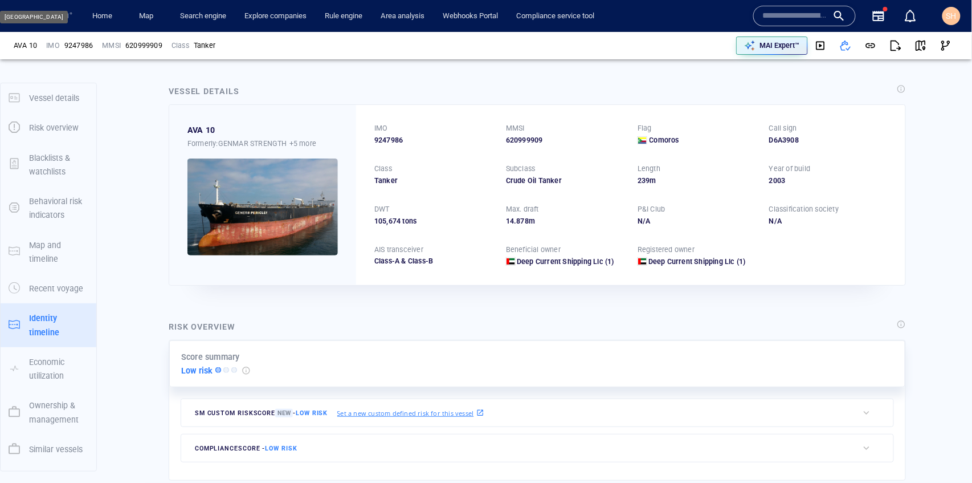
scroll to position [80, 0]
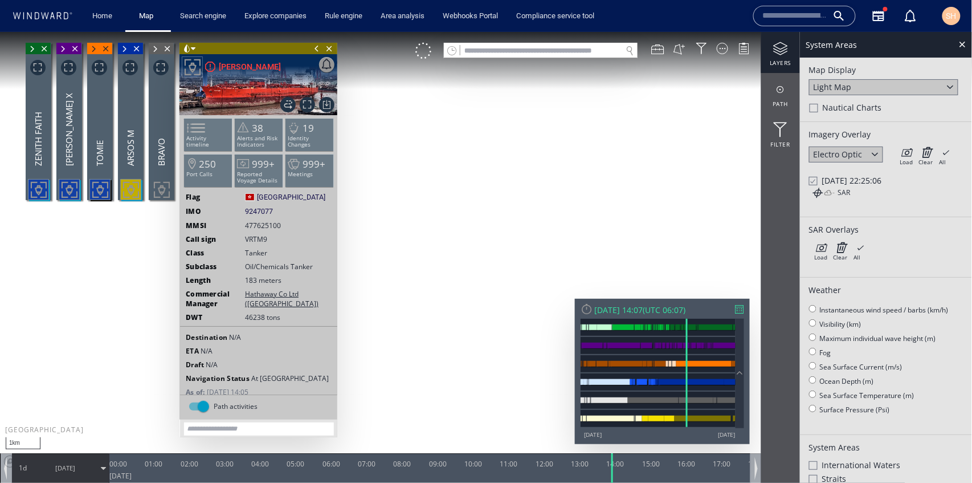
drag, startPoint x: 459, startPoint y: 352, endPoint x: 470, endPoint y: 305, distance: 47.5
click at [533, 274] on canvas "Map" at bounding box center [486, 251] width 973 height 440
drag, startPoint x: 470, startPoint y: 305, endPoint x: 525, endPoint y: 262, distance: 70.2
click at [525, 262] on canvas "Map" at bounding box center [486, 251] width 973 height 440
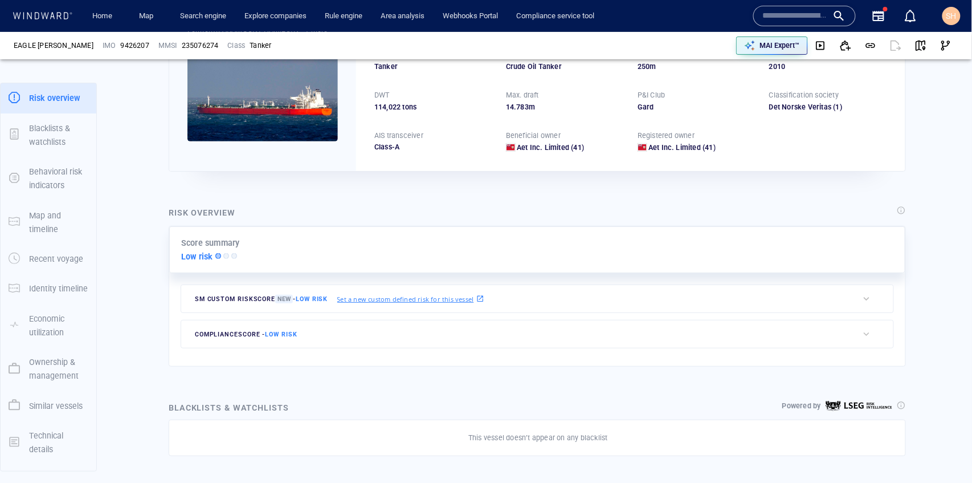
scroll to position [24, 0]
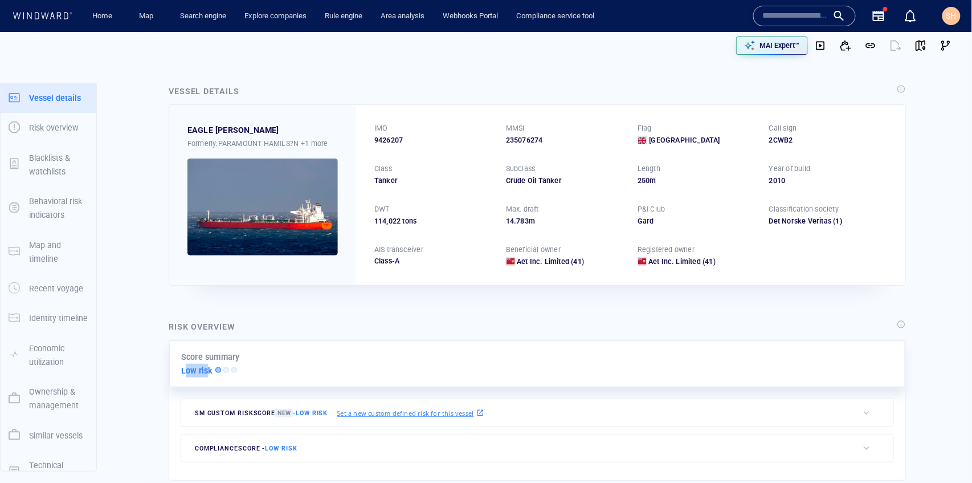
drag, startPoint x: 183, startPoint y: 367, endPoint x: 209, endPoint y: 368, distance: 25.1
click at [209, 368] on p "Low risk" at bounding box center [197, 371] width 32 height 14
click at [289, 361] on div "Score summary Low risk" at bounding box center [537, 363] width 736 height 47
drag, startPoint x: 630, startPoint y: 224, endPoint x: 658, endPoint y: 222, distance: 28.5
click at [658, 222] on div "IMO 9426207 MMSI 235076274 Flag United Kingdom Call sign 2CWB2 Class Tanker Sub…" at bounding box center [630, 194] width 549 height 179
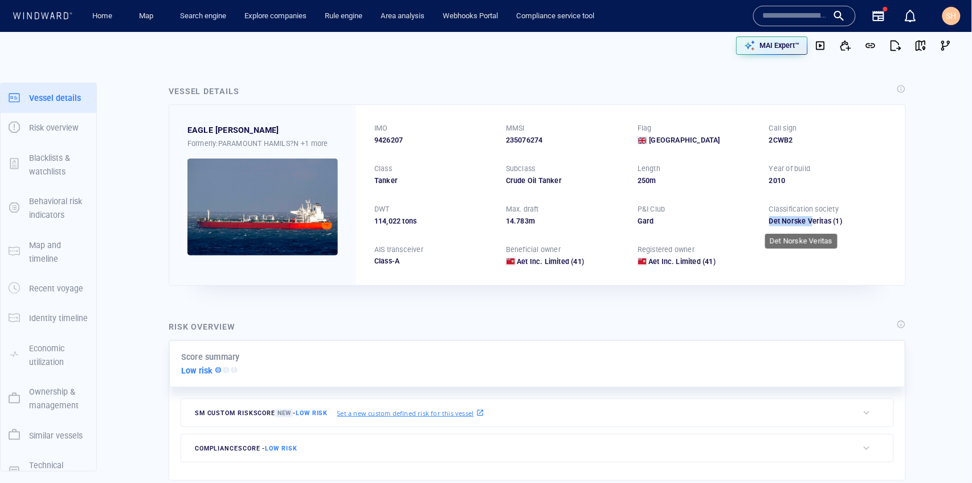
drag, startPoint x: 777, startPoint y: 222, endPoint x: 809, endPoint y: 223, distance: 31.9
click at [809, 223] on div "IMO 9426207 MMSI 235076274 Flag United Kingdom Call sign 2CWB2 Class Tanker Sub…" at bounding box center [630, 194] width 549 height 179
